Goal: Browse casually: Explore the website without a specific task or goal

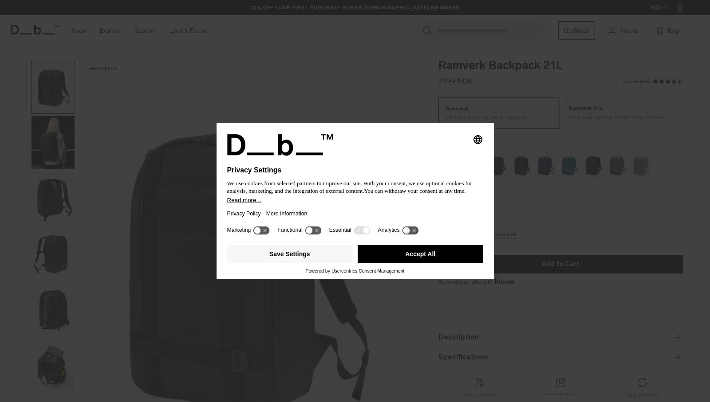
click at [390, 255] on button "Accept All" at bounding box center [421, 254] width 126 height 18
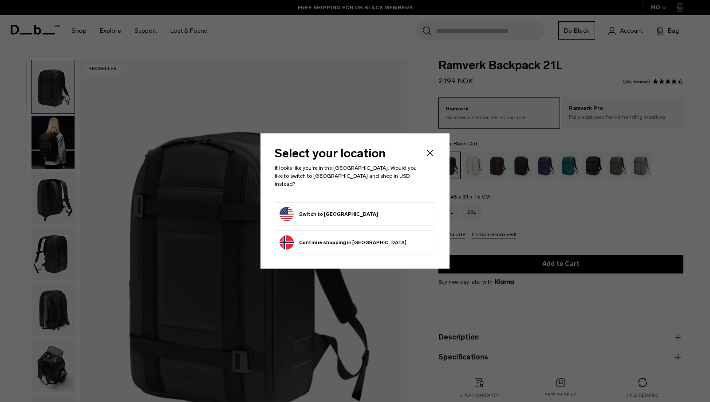
click at [372, 213] on form "Switch to [GEOGRAPHIC_DATA]" at bounding box center [355, 214] width 151 height 14
click at [328, 207] on button "Switch to [GEOGRAPHIC_DATA]" at bounding box center [329, 214] width 98 height 14
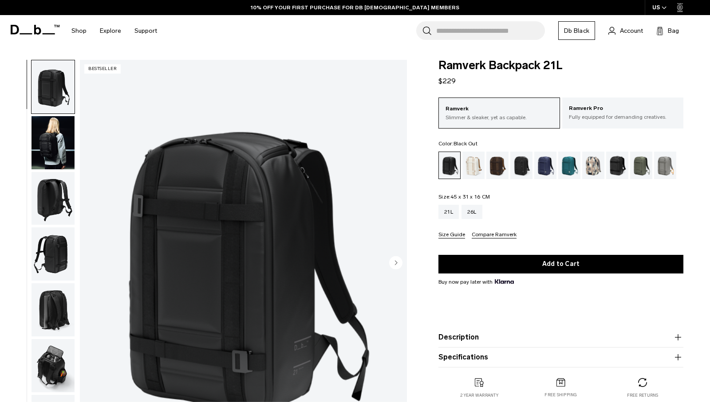
click at [47, 145] on img "button" at bounding box center [53, 142] width 43 height 53
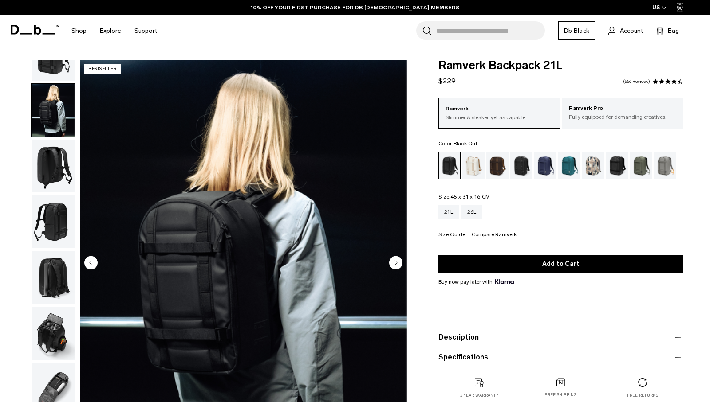
scroll to position [36, 0]
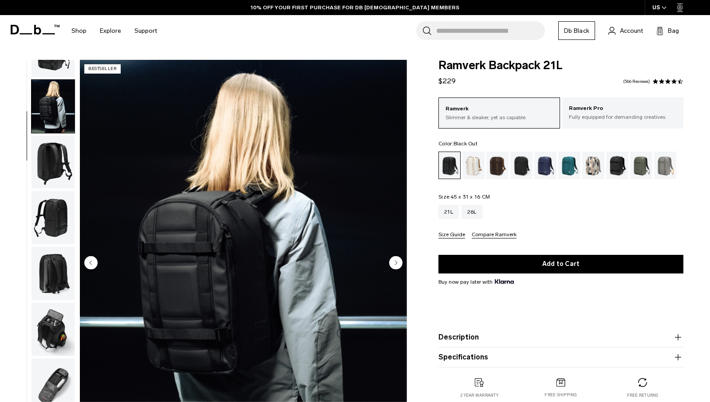
click at [51, 173] on img "button" at bounding box center [53, 162] width 43 height 53
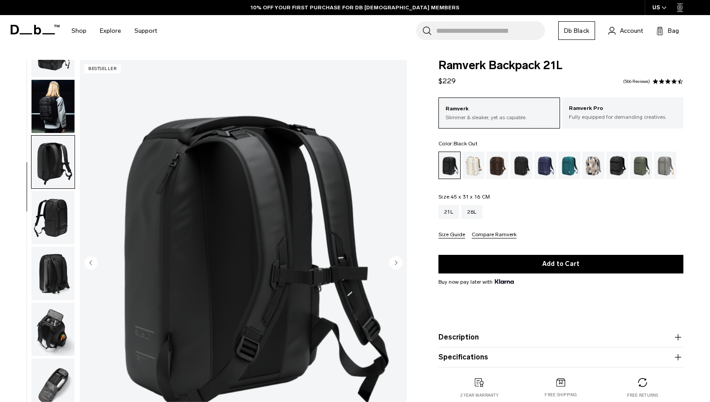
click at [48, 197] on img "button" at bounding box center [53, 217] width 43 height 53
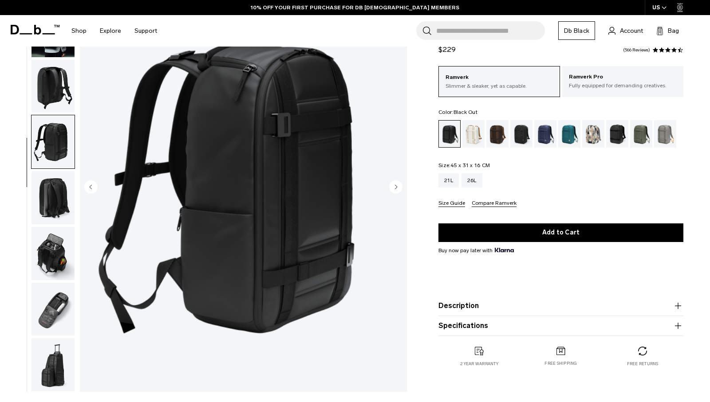
scroll to position [80, 0]
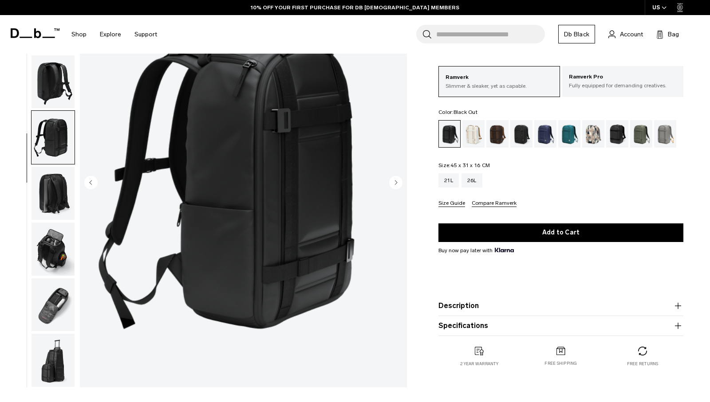
click at [52, 200] on img "button" at bounding box center [53, 193] width 43 height 53
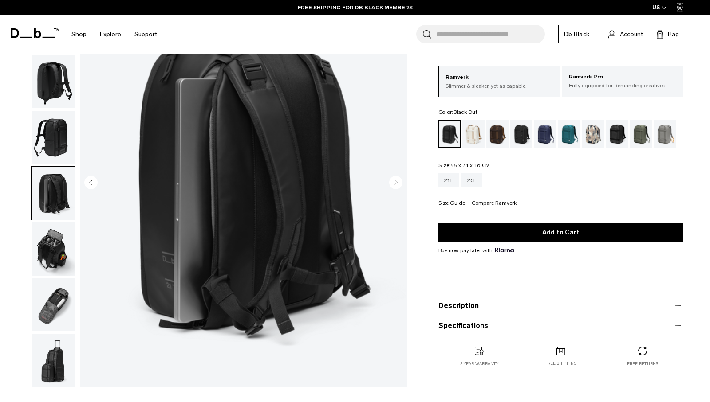
click at [53, 239] on img "button" at bounding box center [53, 249] width 43 height 53
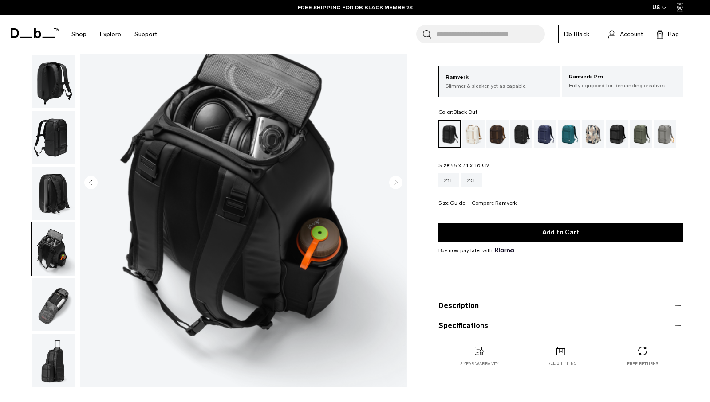
scroll to position [93, 0]
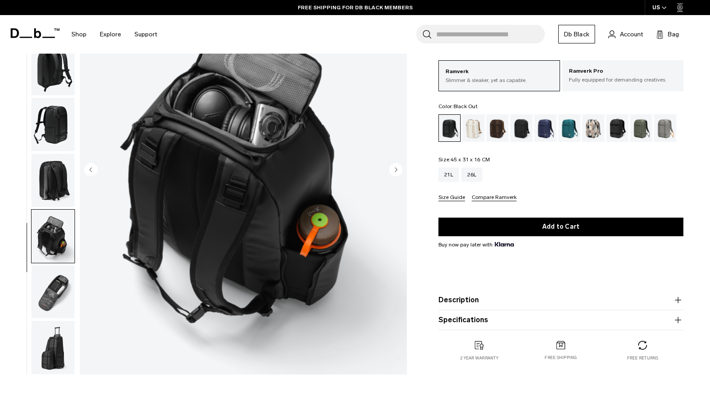
click at [48, 291] on img "button" at bounding box center [53, 292] width 43 height 53
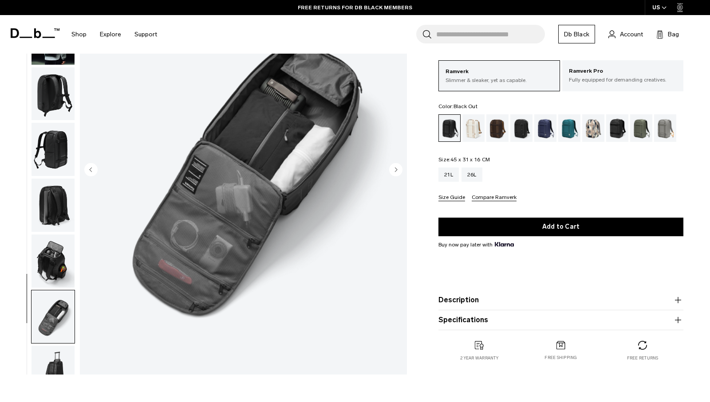
scroll to position [36, 0]
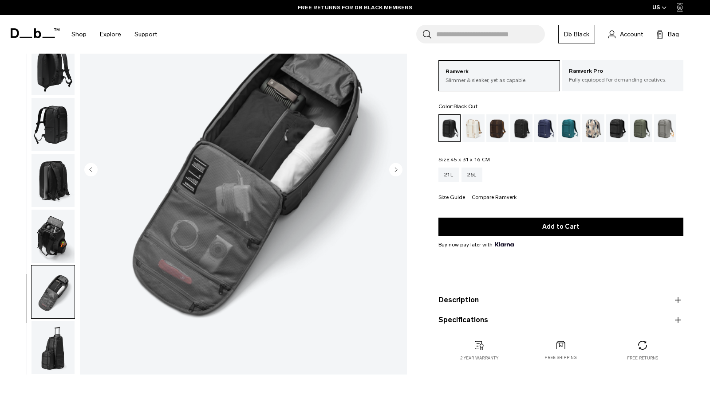
click at [55, 348] on img "button" at bounding box center [53, 347] width 43 height 53
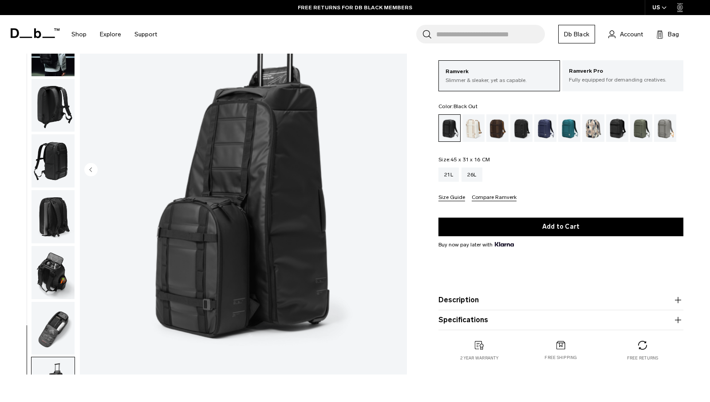
scroll to position [0, 0]
